Goal: Answer question/provide support

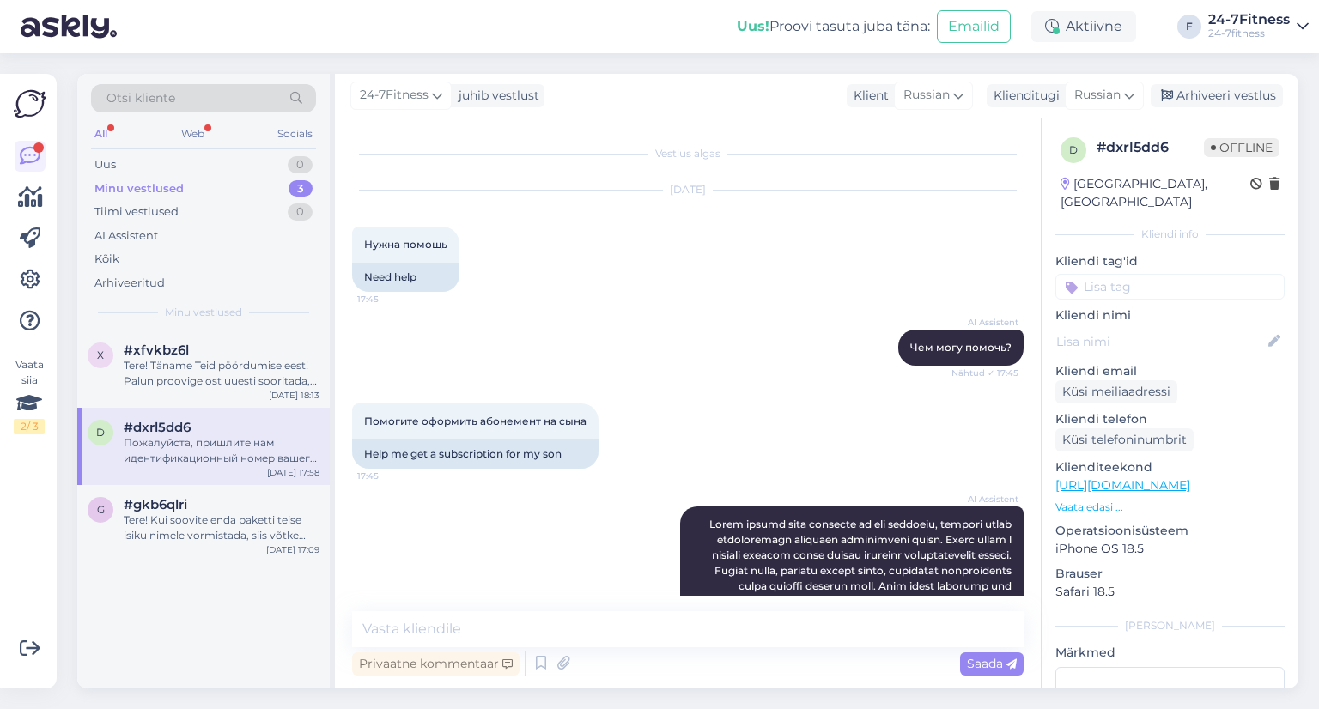
scroll to position [1184, 0]
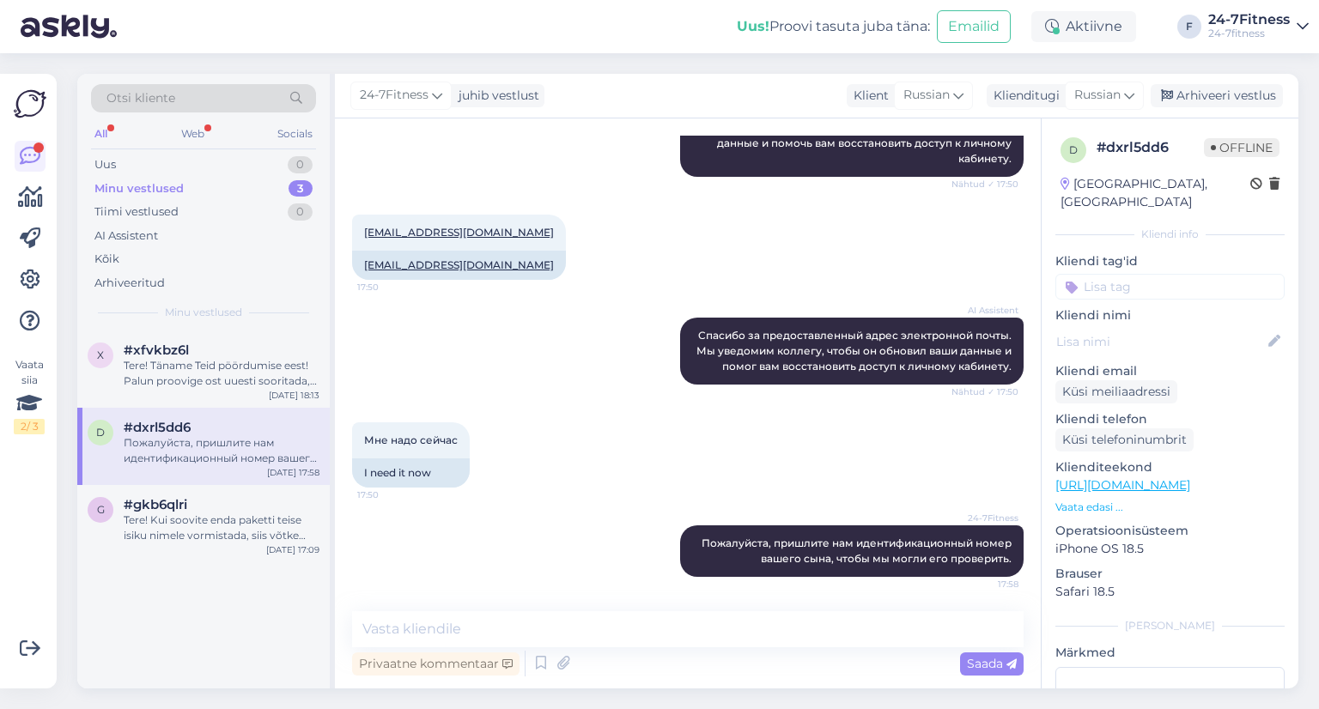
click at [143, 387] on div "Tere! Täname Teid pöördumise eest! Palun proovige ost uuesti sooritada, viga võ…" at bounding box center [222, 373] width 196 height 31
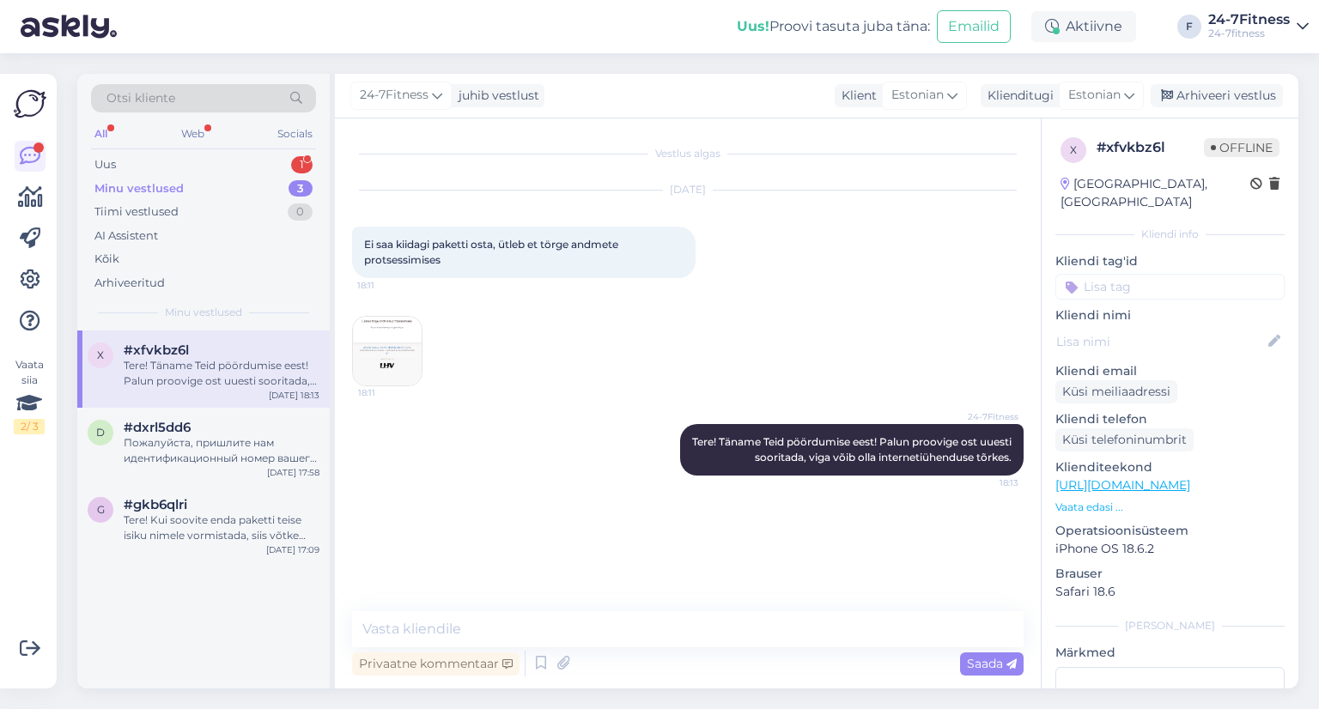
click at [196, 368] on div "Tere! Täname Teid pöördumise eest! Palun proovige ost uuesti sooritada, viga võ…" at bounding box center [222, 373] width 196 height 31
click at [161, 155] on div "Uus 1" at bounding box center [203, 165] width 225 height 24
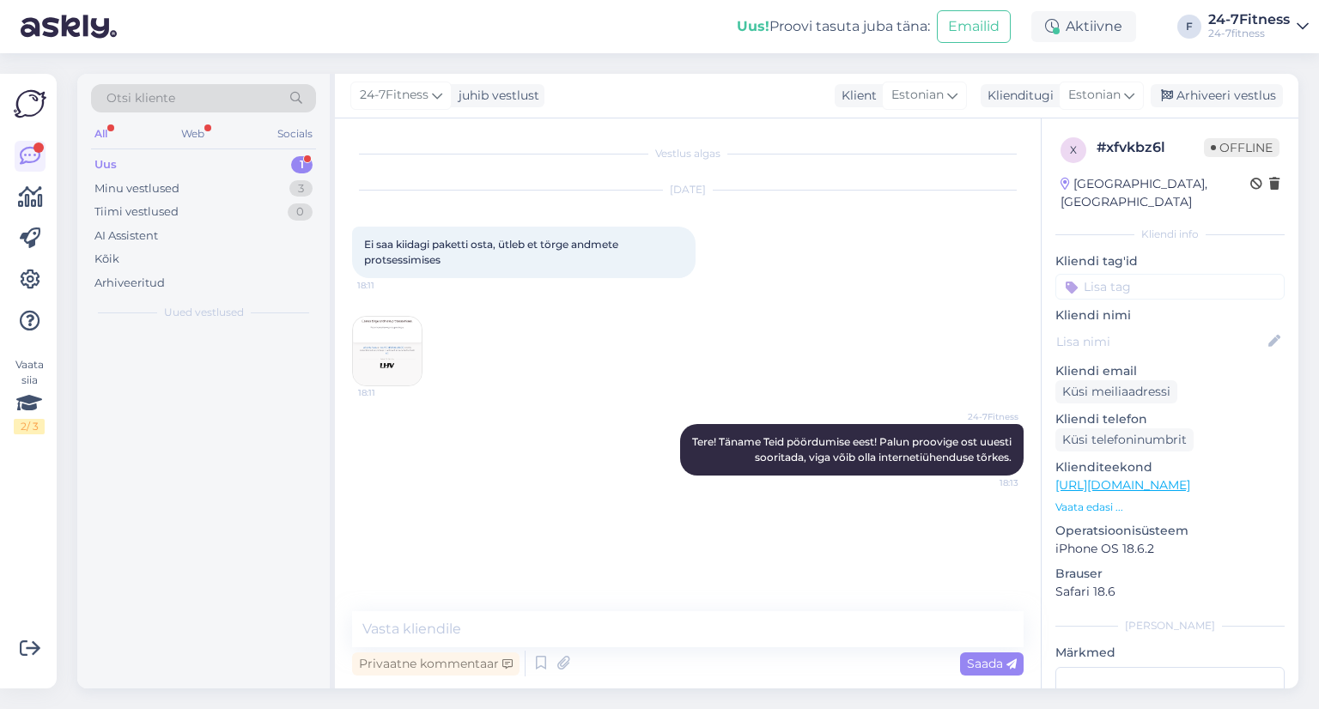
click at [131, 171] on div "Uus 1" at bounding box center [203, 165] width 225 height 24
click at [135, 180] on div "Minu vestlused" at bounding box center [136, 188] width 85 height 17
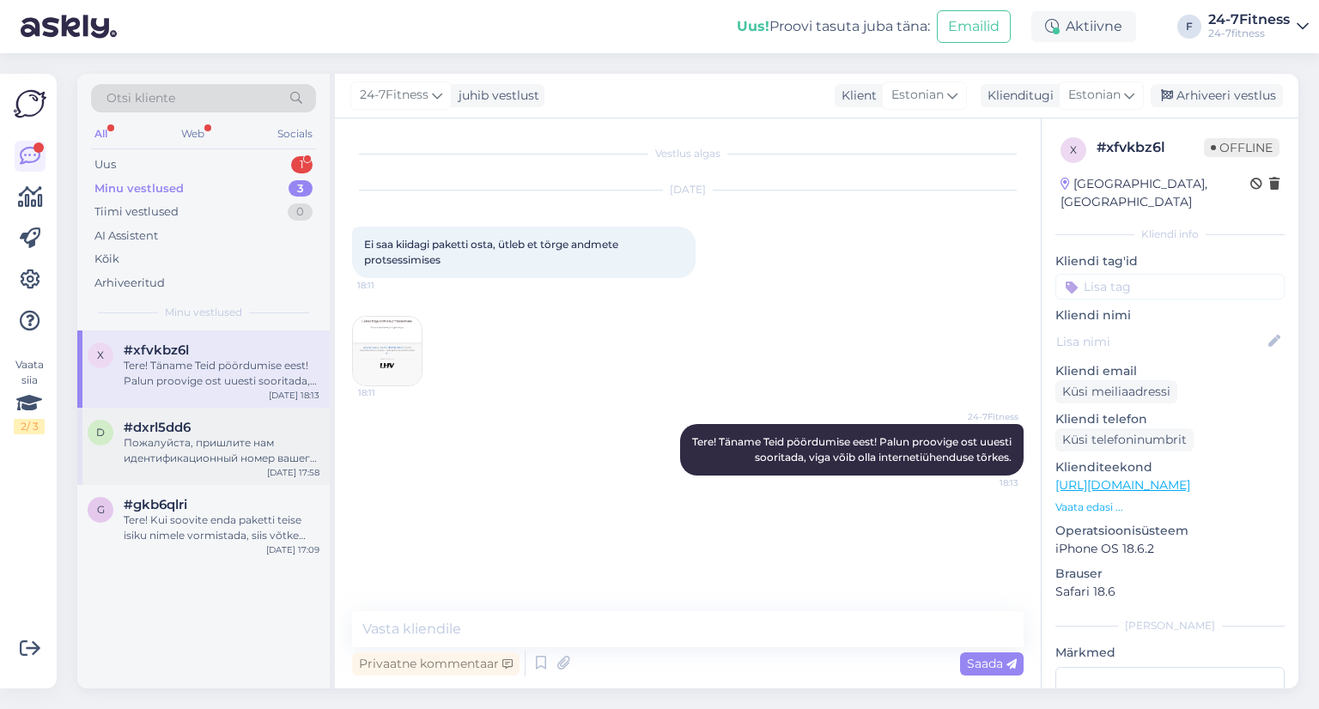
click at [168, 435] on div "Пожалуйста, пришлите нам идентификационный номер вашего сына, чтобы мы могли ег…" at bounding box center [222, 450] width 196 height 31
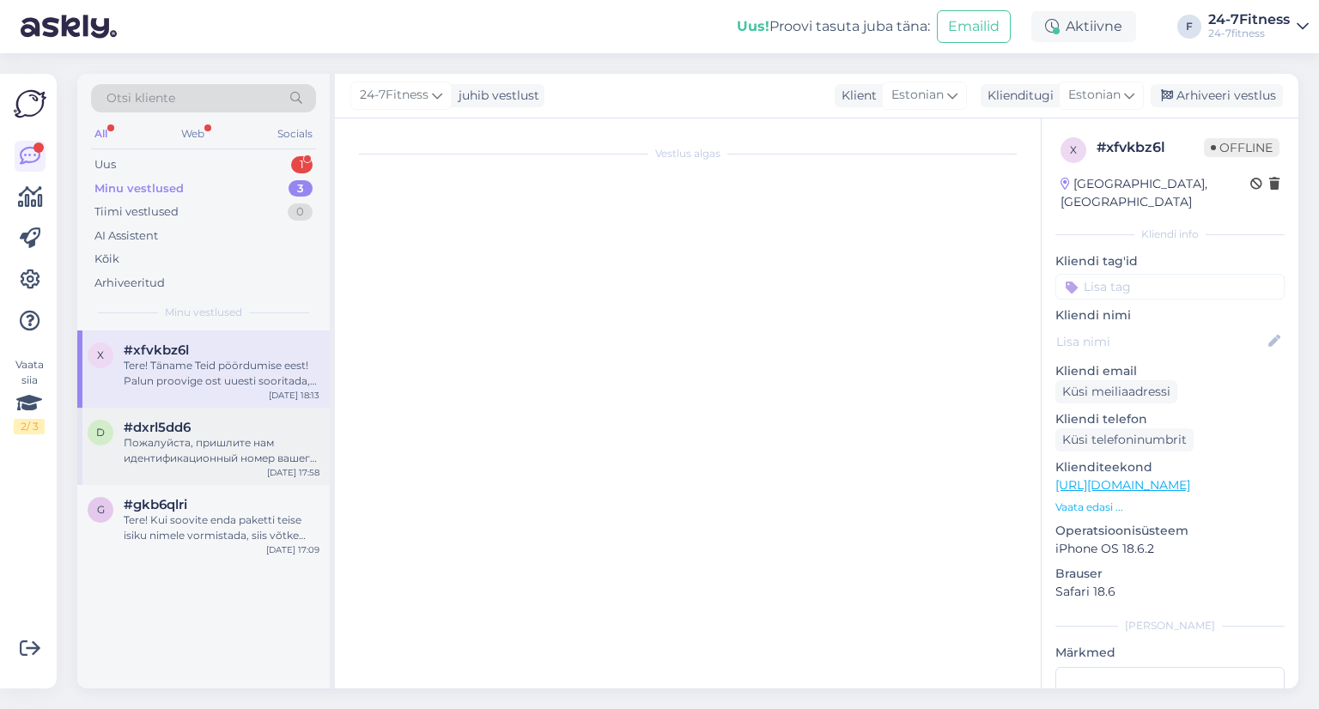
scroll to position [1184, 0]
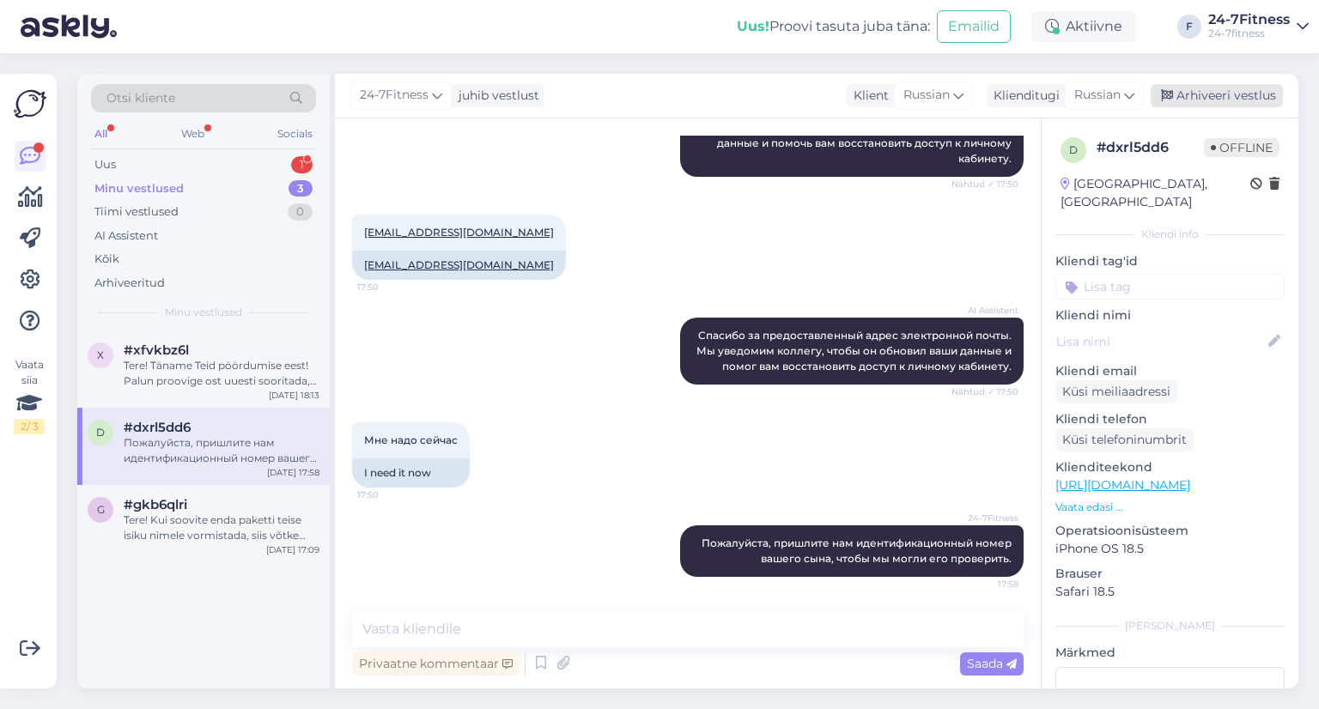
click at [1206, 91] on div "Arhiveeri vestlus" at bounding box center [1217, 95] width 132 height 23
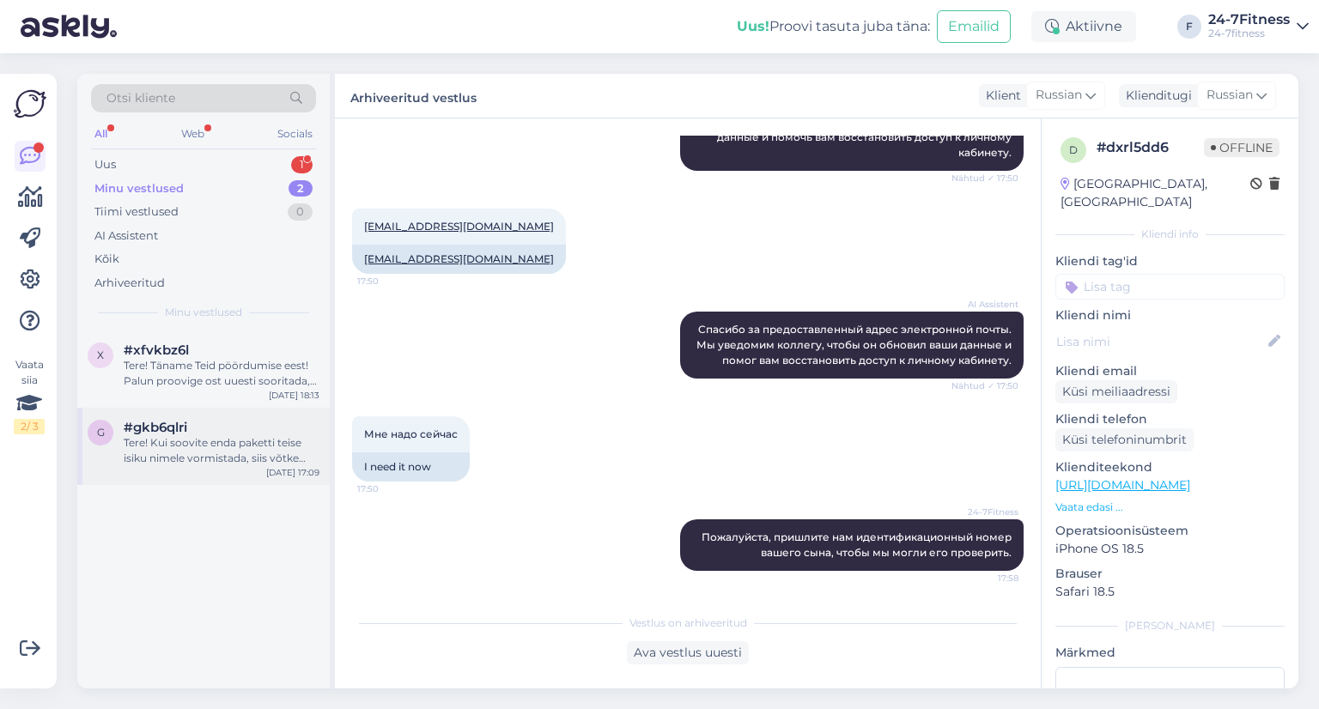
click at [189, 454] on div "Tere! Kui soovite enda paketti teise isiku nimele vormistada, siis võtke palun …" at bounding box center [222, 450] width 196 height 31
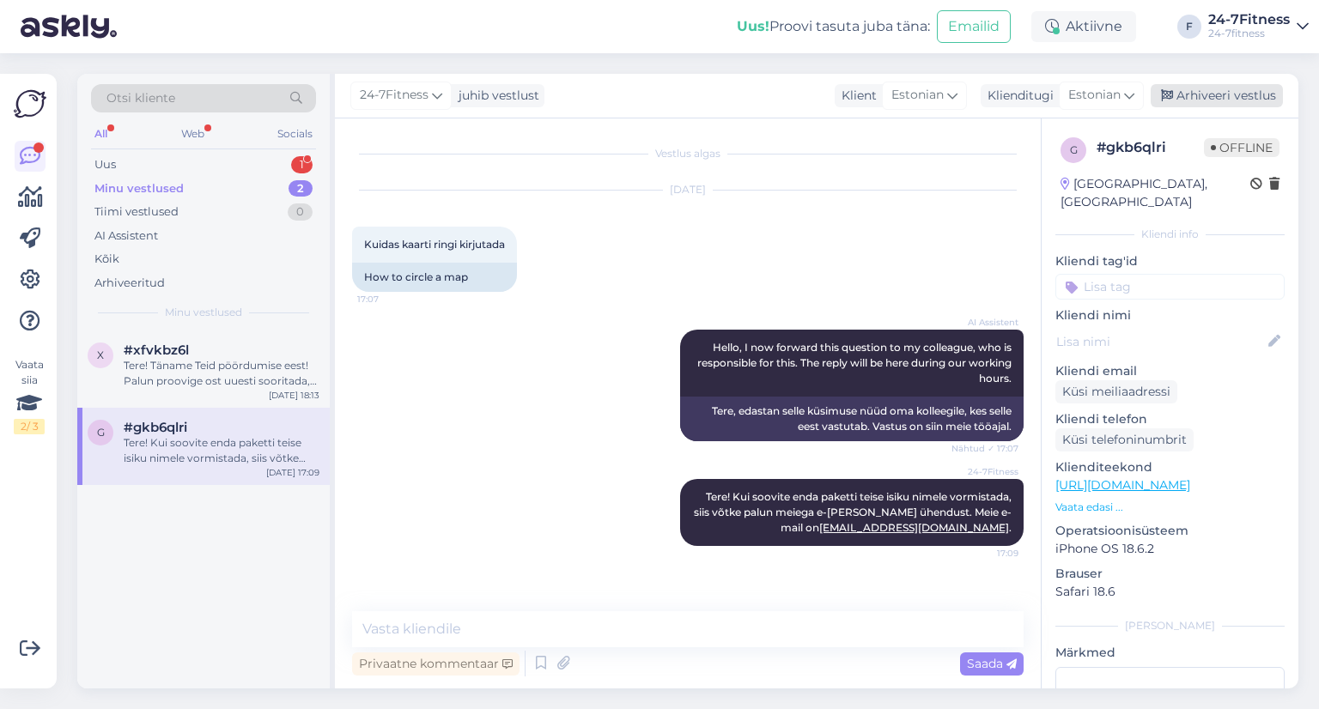
click at [1198, 92] on div "Arhiveeri vestlus" at bounding box center [1217, 95] width 132 height 23
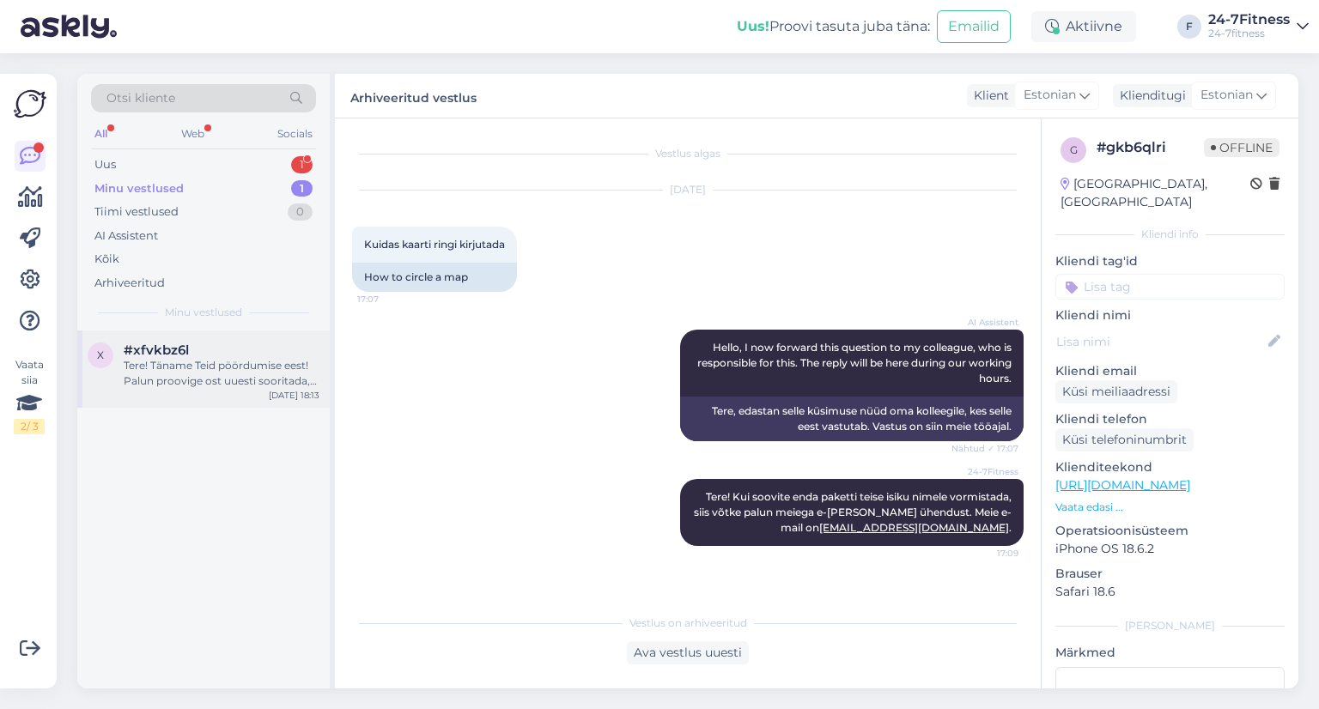
click at [214, 351] on div "#xfvkbz6l" at bounding box center [222, 350] width 196 height 15
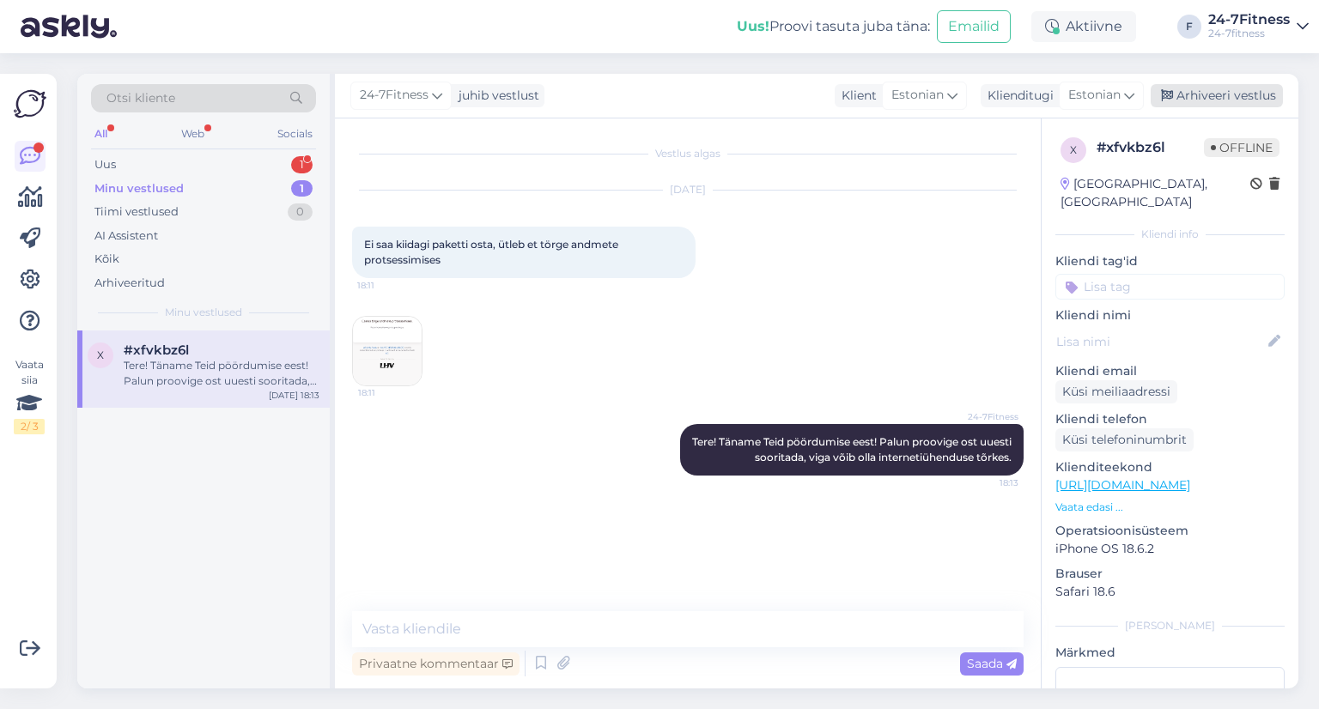
click at [1227, 99] on div "Arhiveeri vestlus" at bounding box center [1217, 95] width 132 height 23
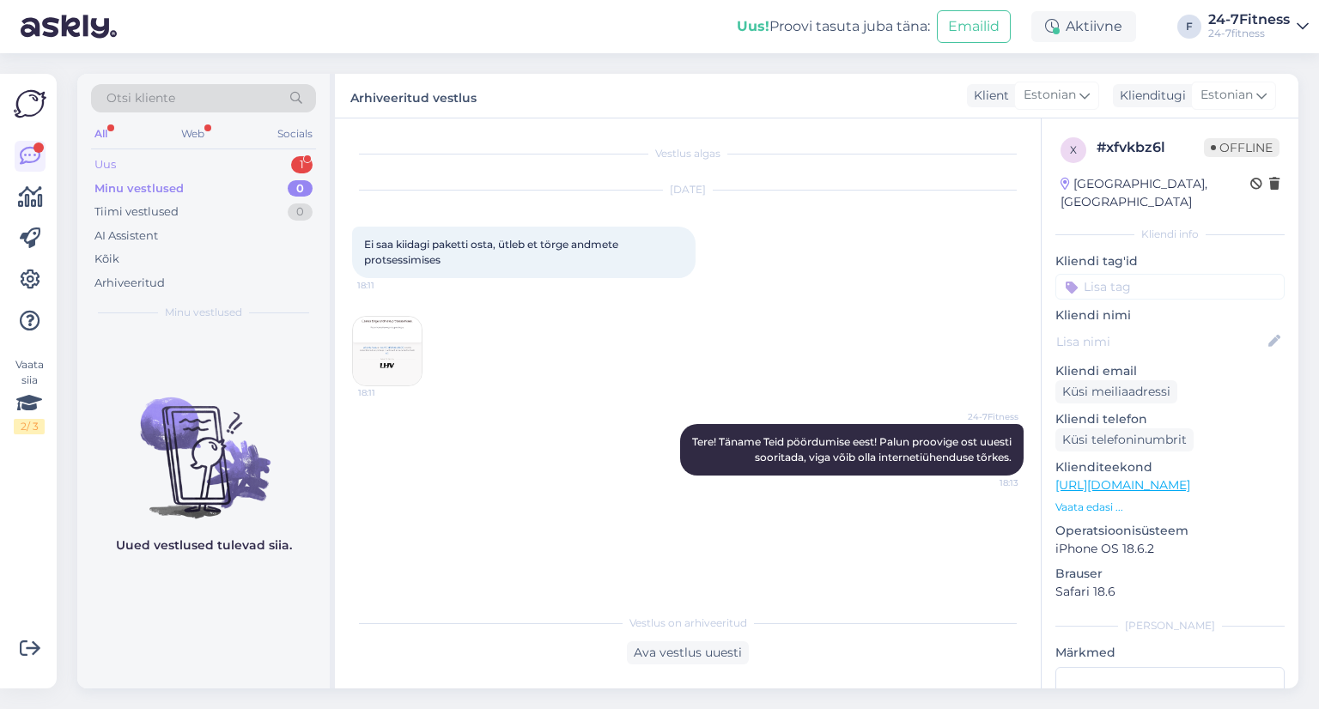
click at [154, 156] on div "Uus 1" at bounding box center [203, 165] width 225 height 24
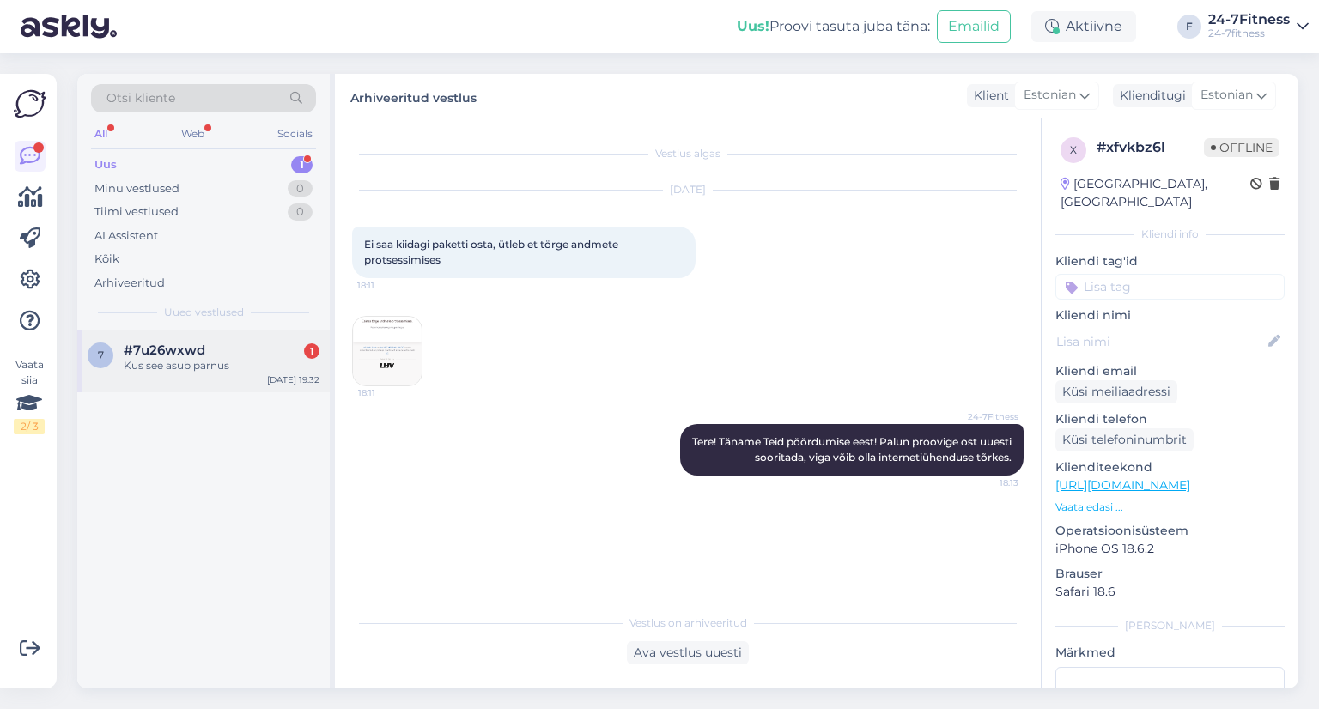
click at [175, 375] on div "7 #7u26wxwd 1 Kus see asub parnus [DATE] 19:32" at bounding box center [203, 362] width 253 height 62
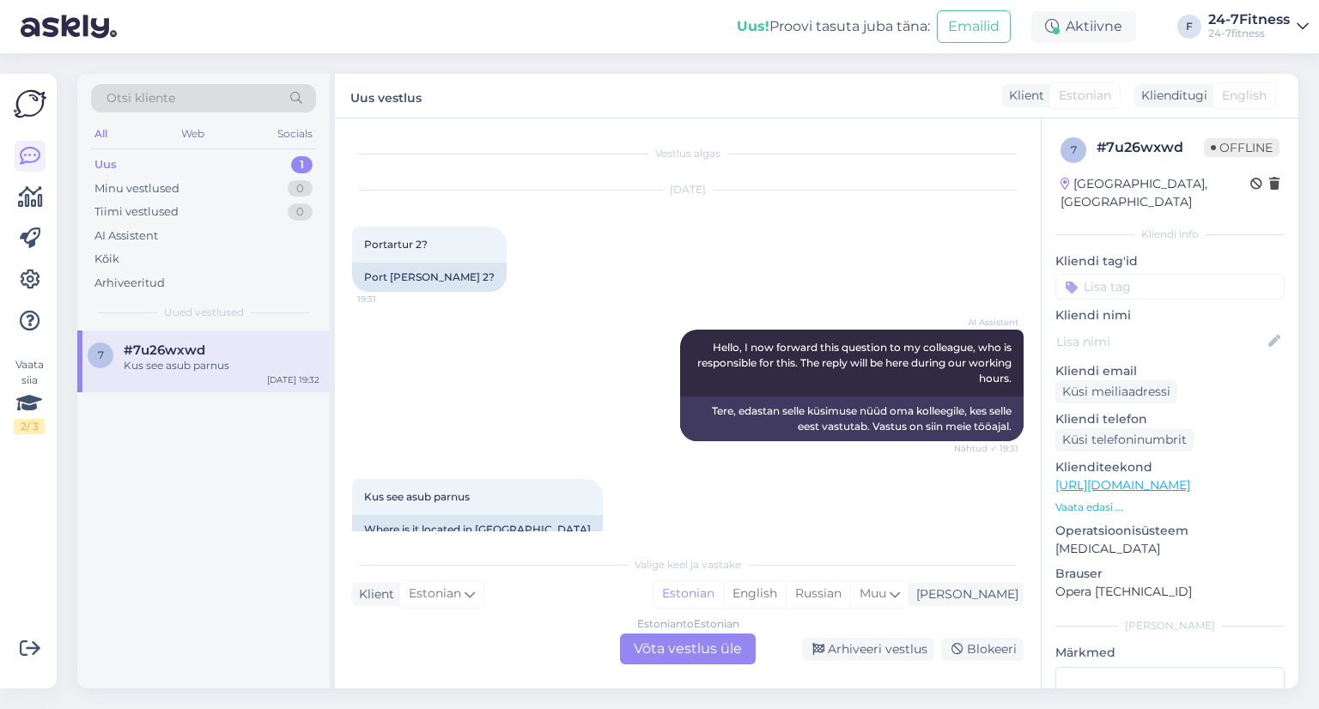
scroll to position [32, 0]
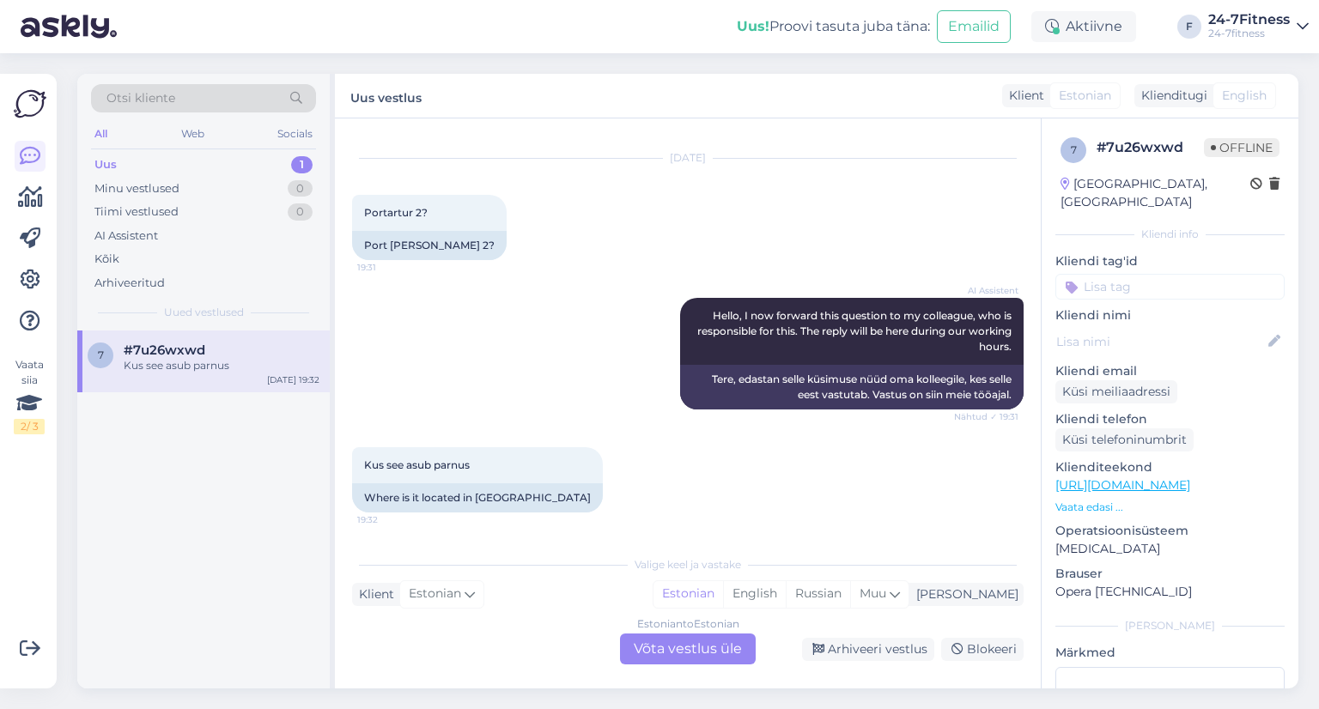
click at [660, 646] on div "Estonian to Estonian Võta vestlus üle" at bounding box center [688, 649] width 136 height 31
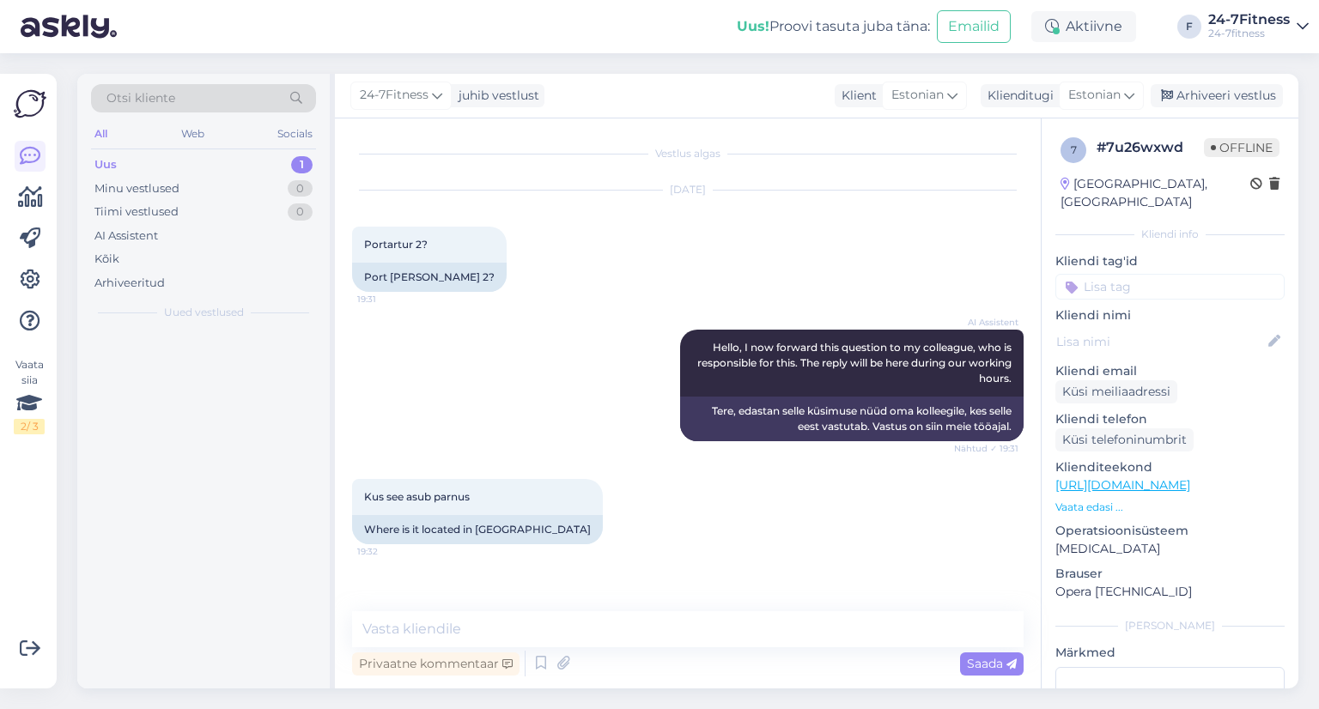
scroll to position [0, 0]
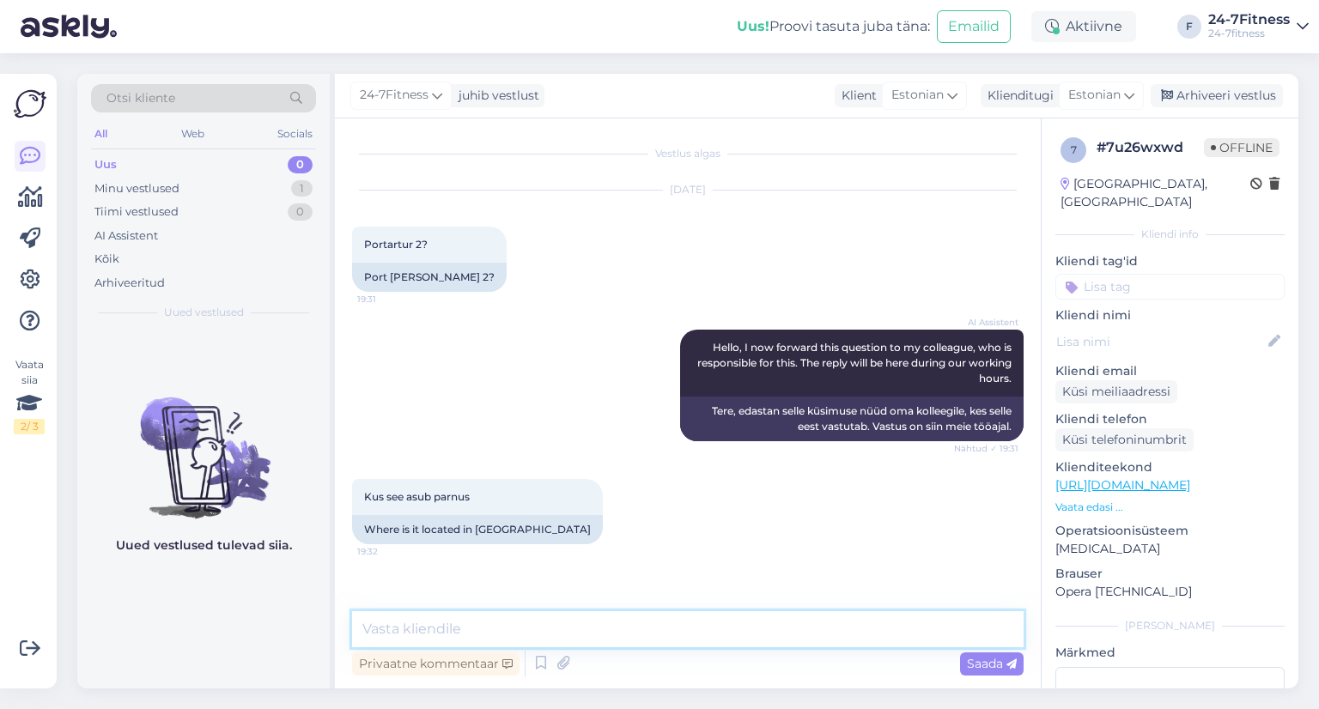
click at [447, 636] on textarea at bounding box center [688, 630] width 672 height 36
paste textarea "Lai 11, Pärnu [GEOGRAPHIC_DATA][PERSON_NAME] 2"
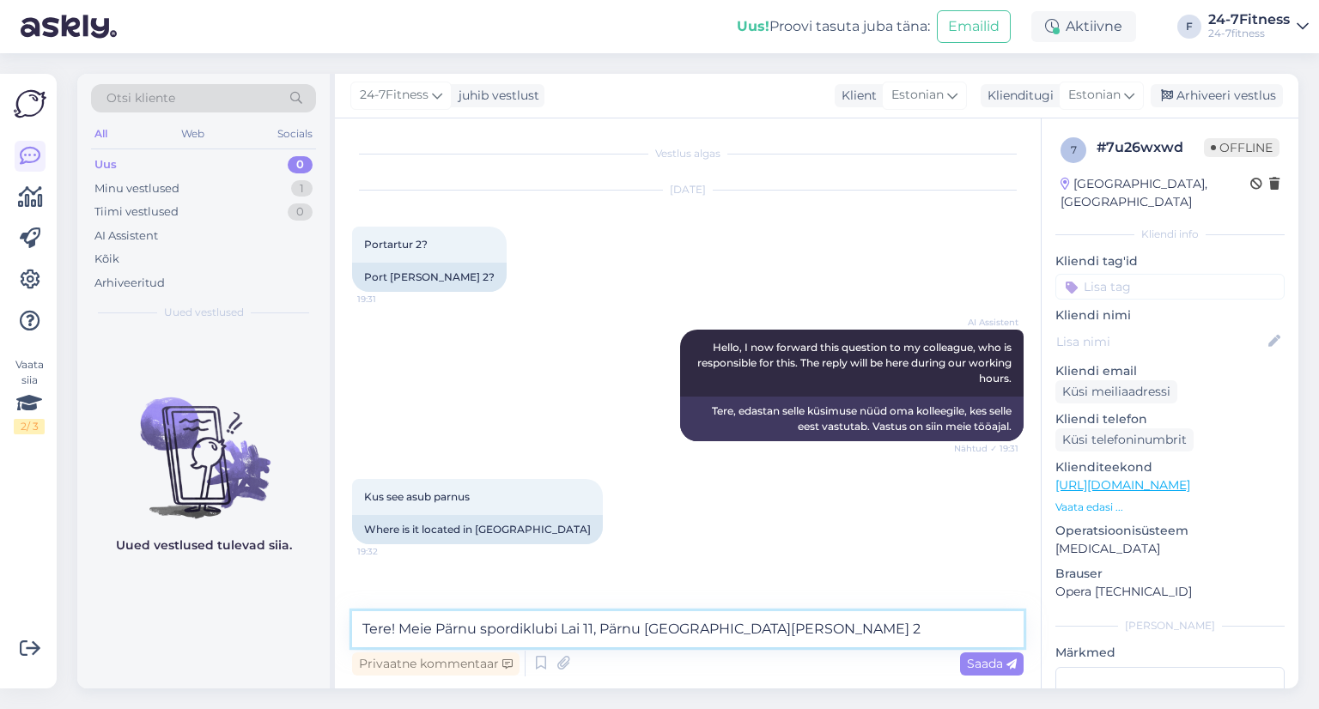
click at [563, 627] on textarea "Tere! Meie Pärnu spordiklubi Lai 11, Pärnu [GEOGRAPHIC_DATA][PERSON_NAME] 2" at bounding box center [688, 630] width 672 height 36
click at [782, 630] on textarea "Tere! Meie Pärnu spordiklubi asub [GEOGRAPHIC_DATA], [GEOGRAPHIC_DATA] [GEOGRAP…" at bounding box center [688, 630] width 672 height 36
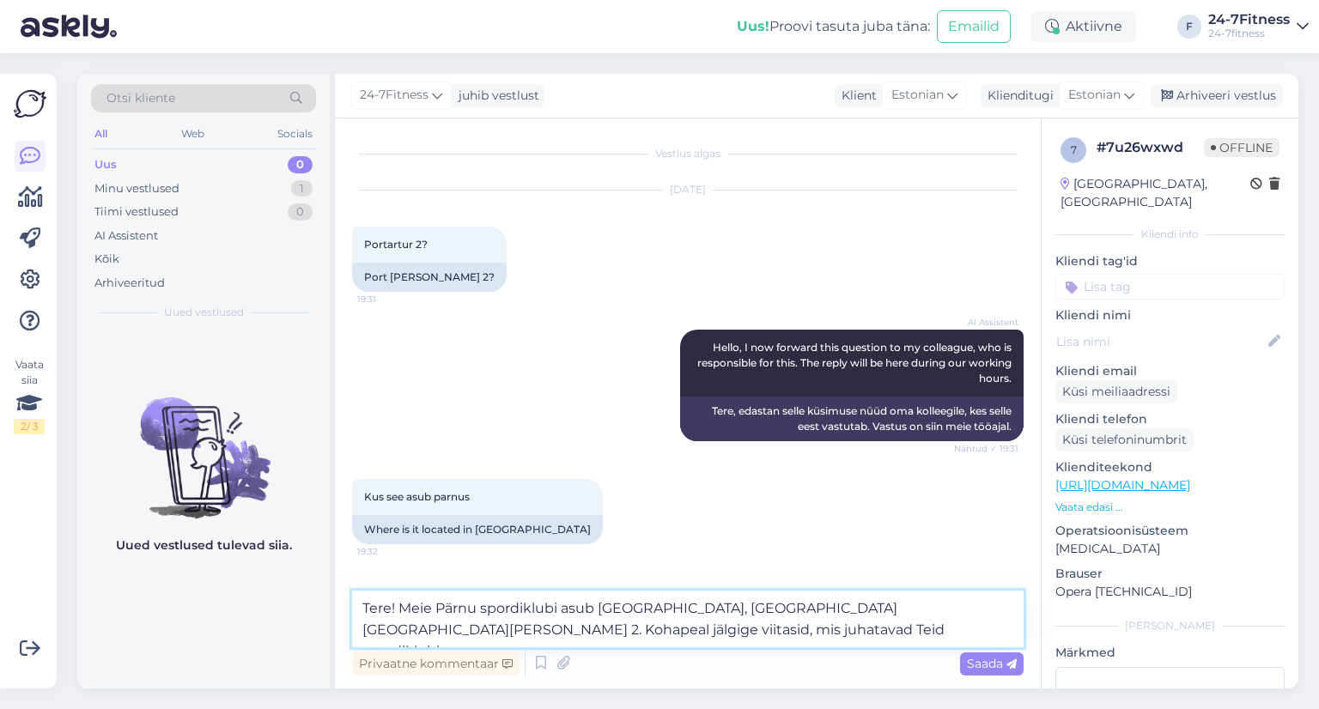
type textarea "Tere! Meie Pärnu spordiklubi asub [GEOGRAPHIC_DATA], [GEOGRAPHIC_DATA] [GEOGRAP…"
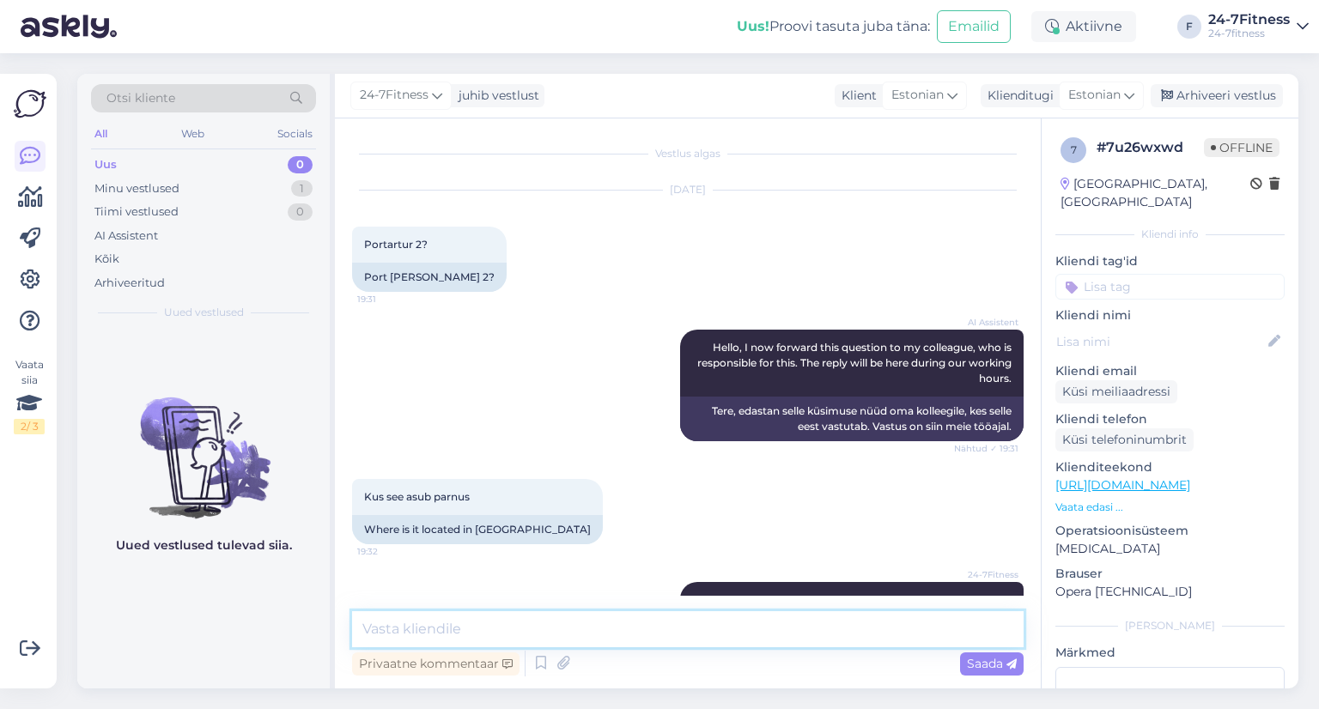
scroll to position [57, 0]
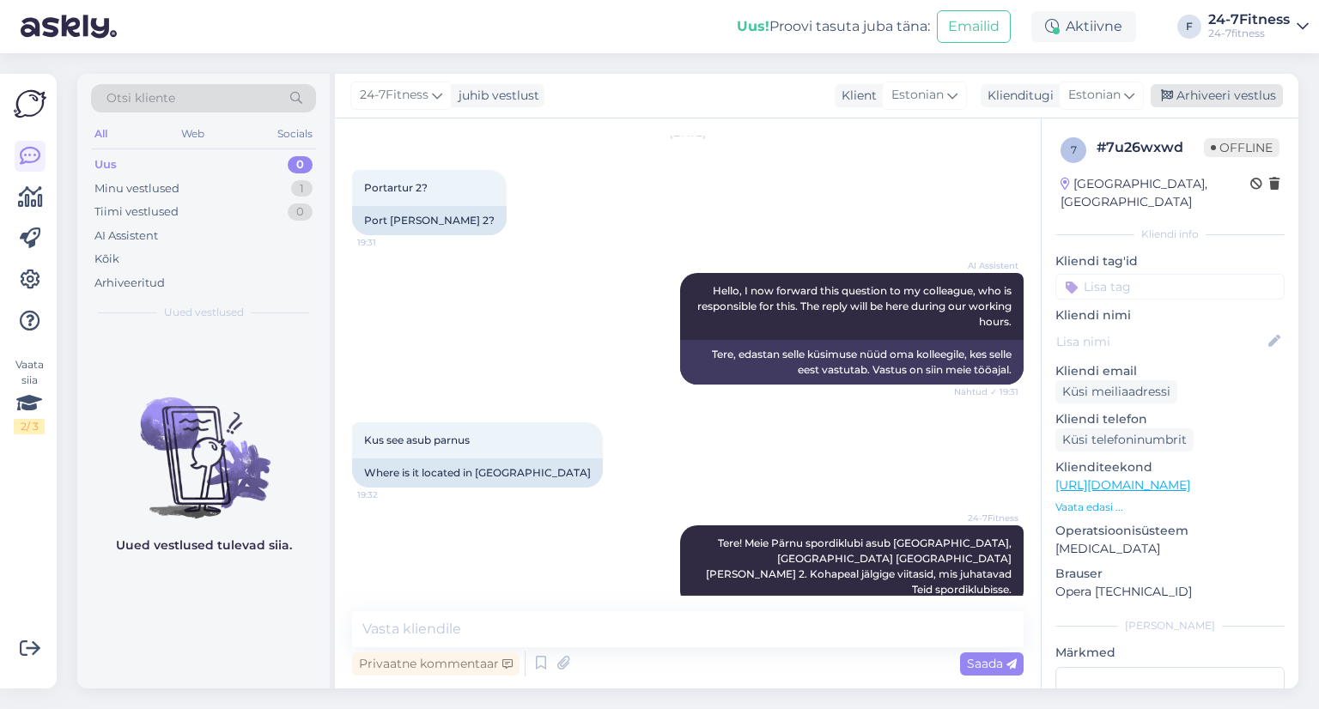
click at [1192, 93] on div "Arhiveeri vestlus" at bounding box center [1217, 95] width 132 height 23
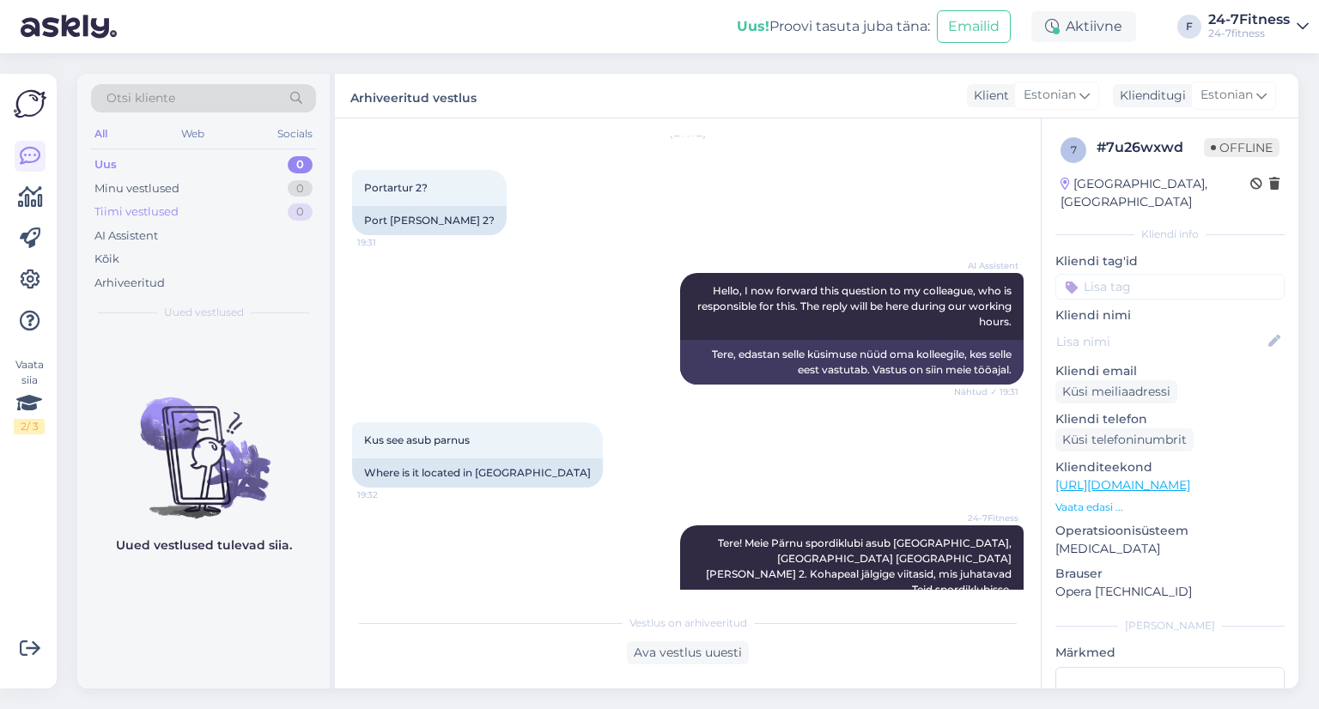
click at [131, 200] on div "Tiimi vestlused 0" at bounding box center [203, 212] width 225 height 24
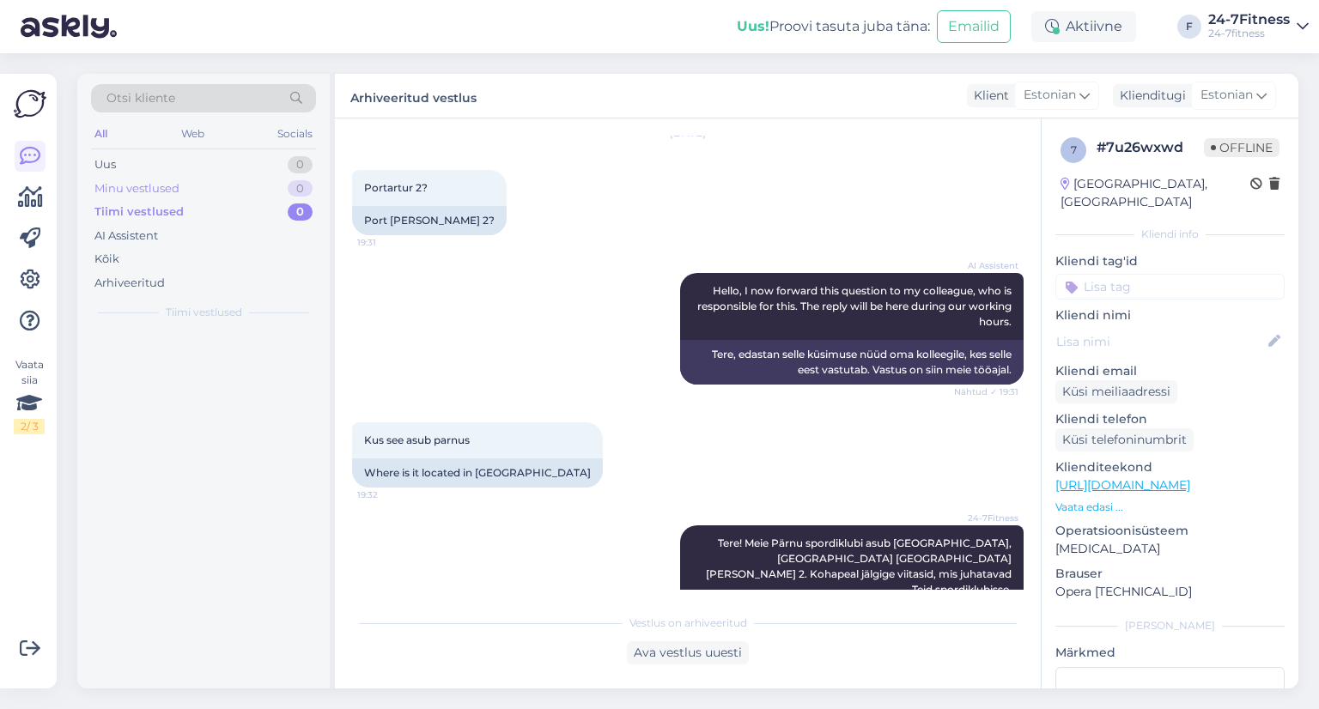
click at [128, 183] on div "Minu vestlused" at bounding box center [136, 188] width 85 height 17
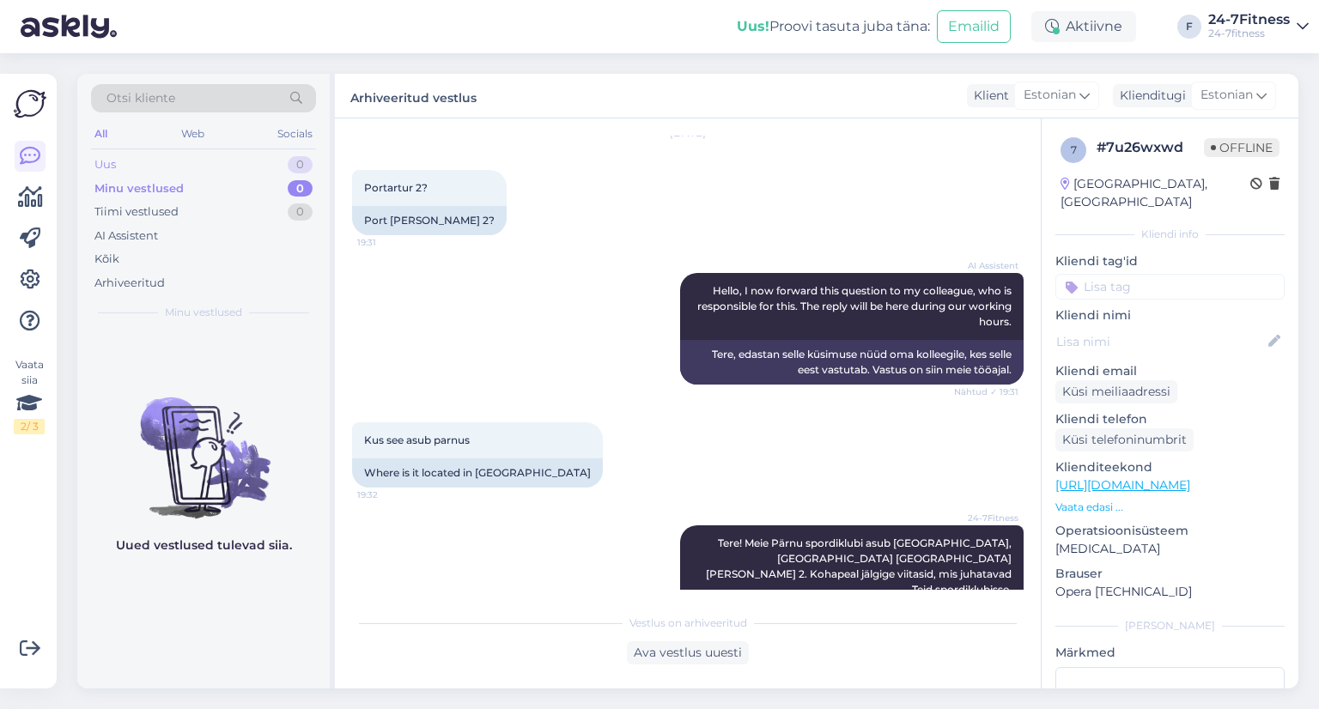
click at [120, 164] on div "Uus 0" at bounding box center [203, 165] width 225 height 24
click at [139, 279] on div "Arhiveeritud" at bounding box center [129, 283] width 70 height 17
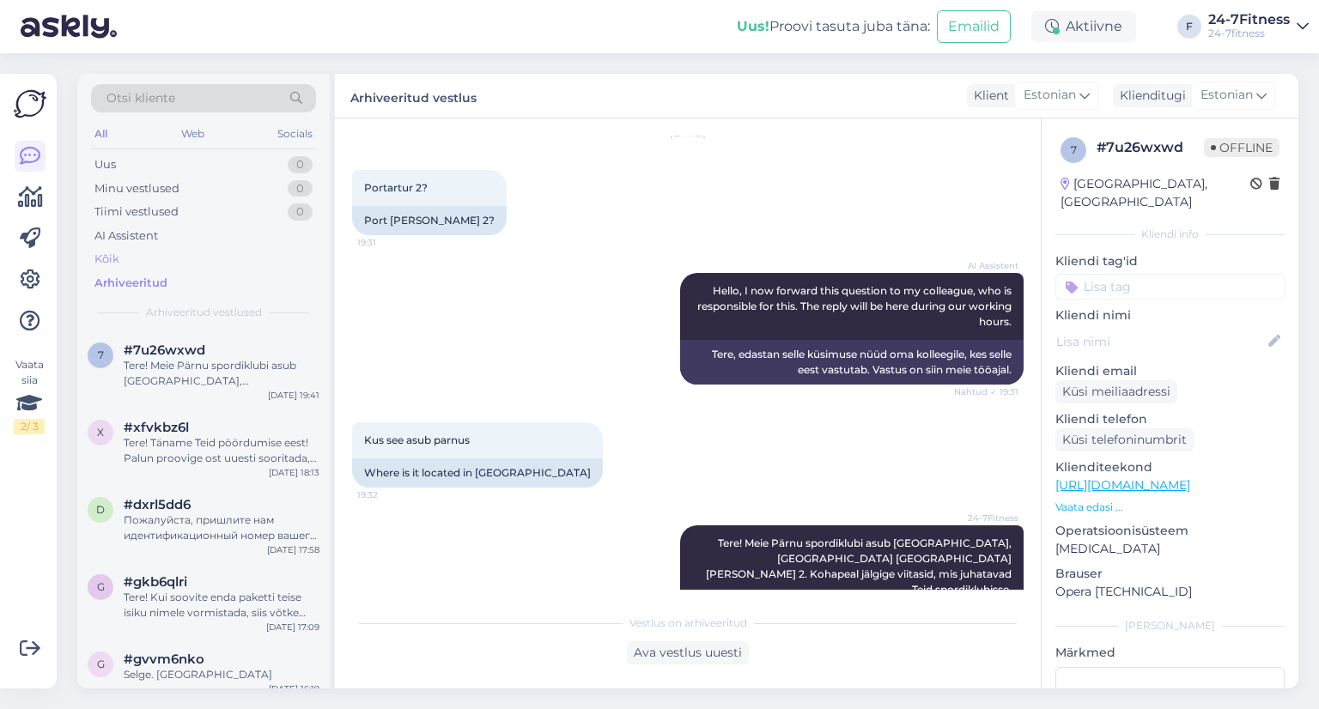
click at [132, 267] on div "Kõik" at bounding box center [203, 259] width 225 height 24
click at [125, 172] on div "Uus 0" at bounding box center [203, 165] width 225 height 24
